Goal: Information Seeking & Learning: Learn about a topic

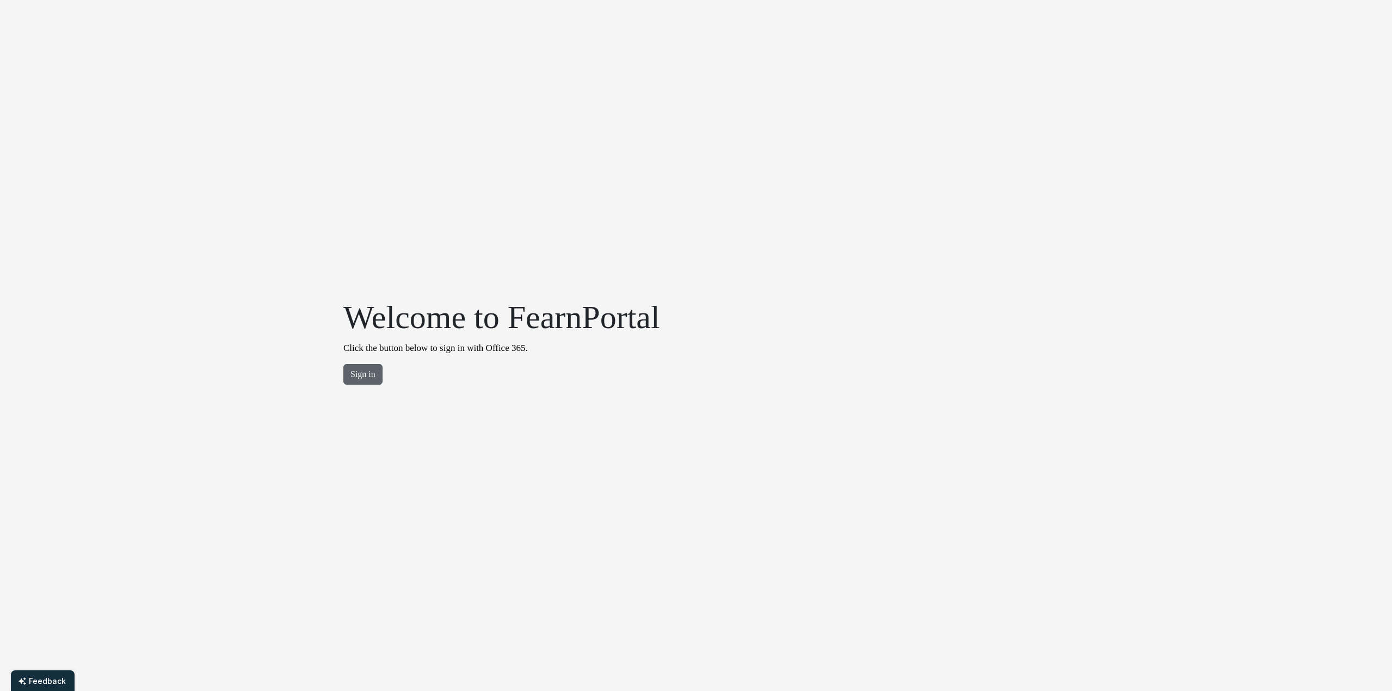
click at [354, 370] on button "Sign in" at bounding box center [362, 374] width 39 height 21
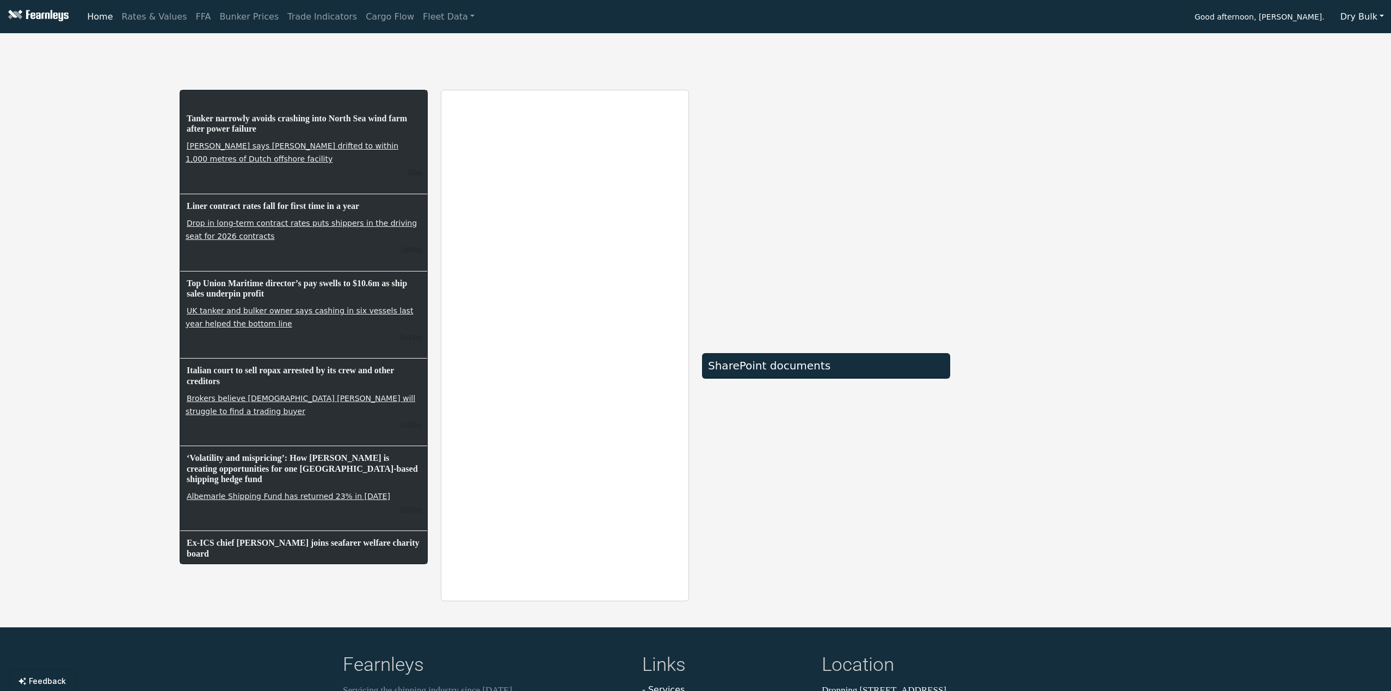
click at [1381, 10] on button "Dry Bulk" at bounding box center [1362, 17] width 58 height 21
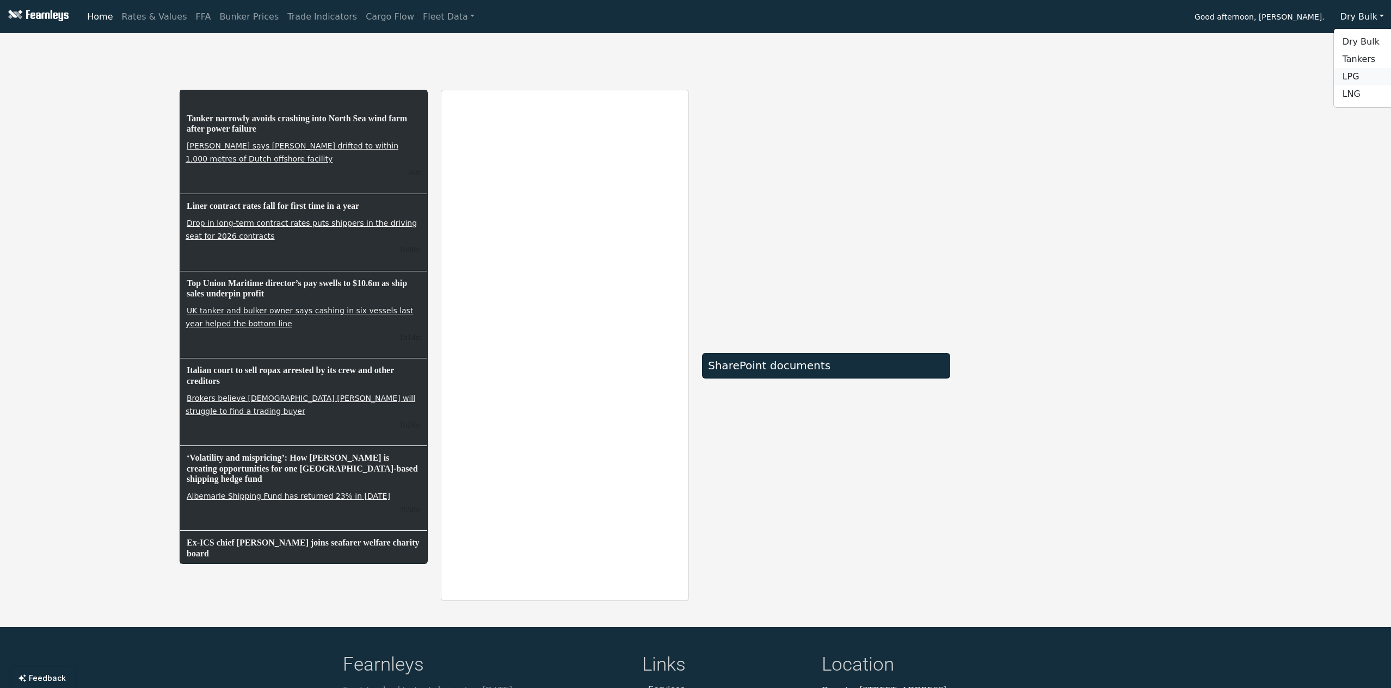
click at [1369, 74] on link "LPG" at bounding box center [1377, 76] width 86 height 17
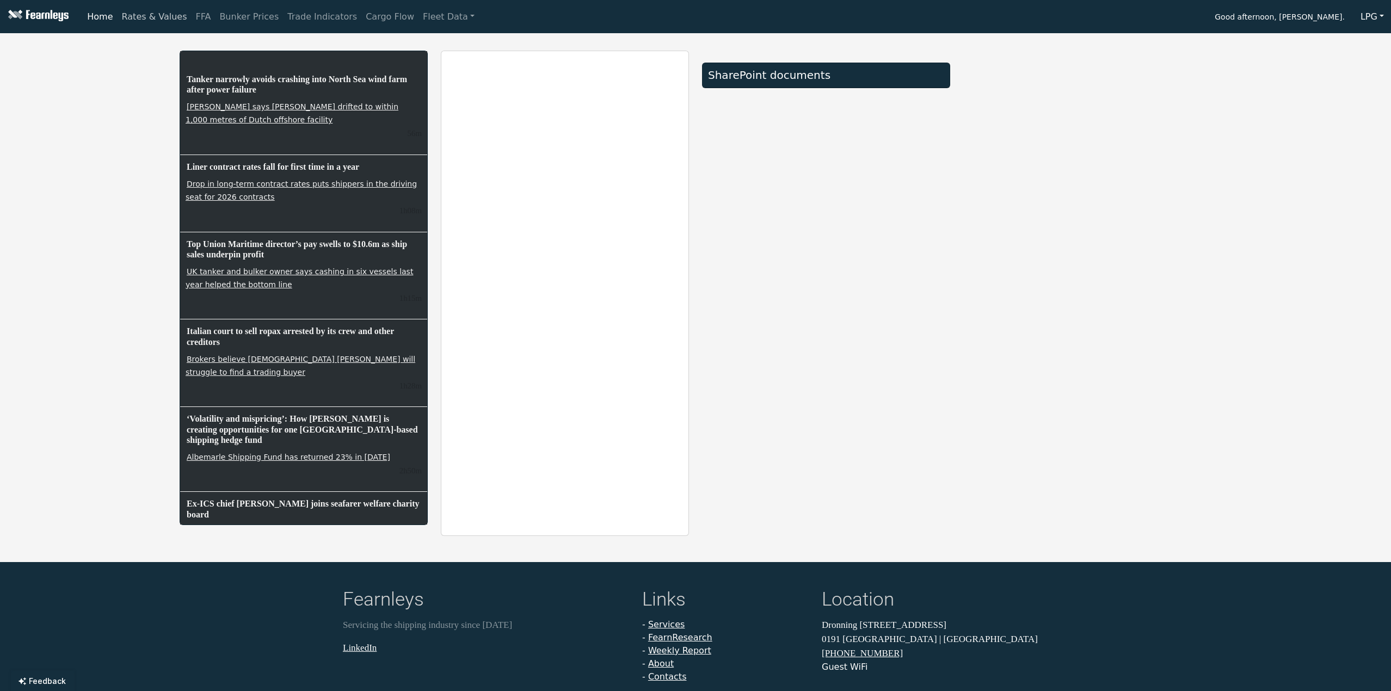
click at [167, 20] on link "Rates & Values" at bounding box center [155, 17] width 74 height 22
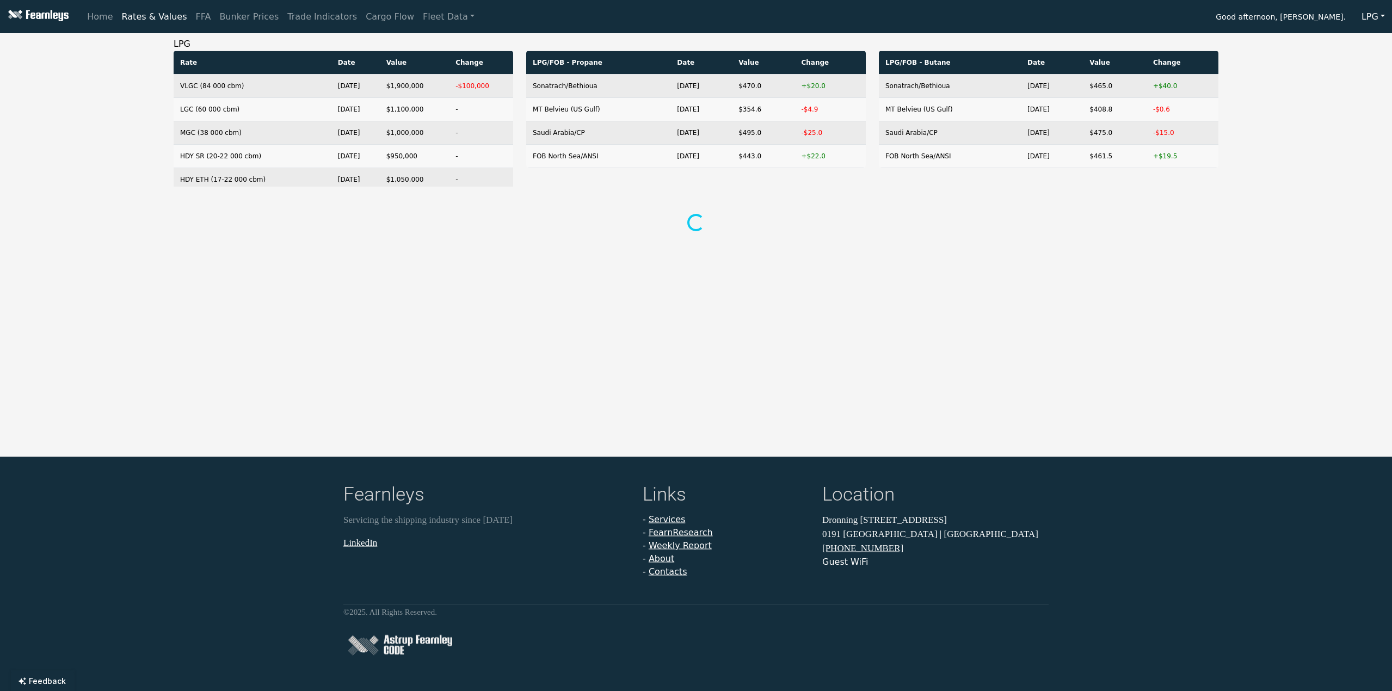
click at [1369, 20] on button "LPG" at bounding box center [1373, 17] width 38 height 21
click at [1371, 40] on link "Dry Bulk" at bounding box center [1397, 41] width 86 height 17
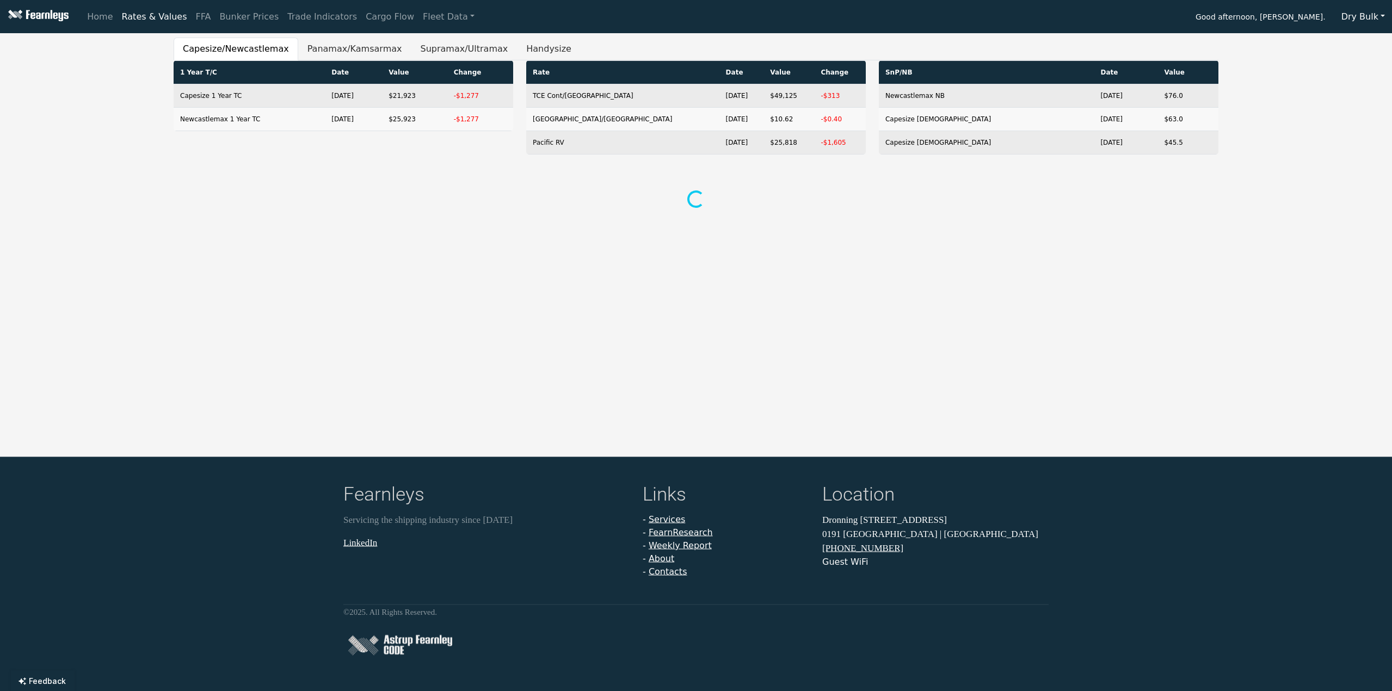
click at [357, 29] on nav "Home Rates & Values FFA Bunker Prices Trade Indicators Cargo Flow Fleet Data Go…" at bounding box center [696, 16] width 1392 height 33
click at [348, 45] on button "Panamax/Kamsarmax" at bounding box center [354, 49] width 113 height 23
